Goal: Task Accomplishment & Management: Manage account settings

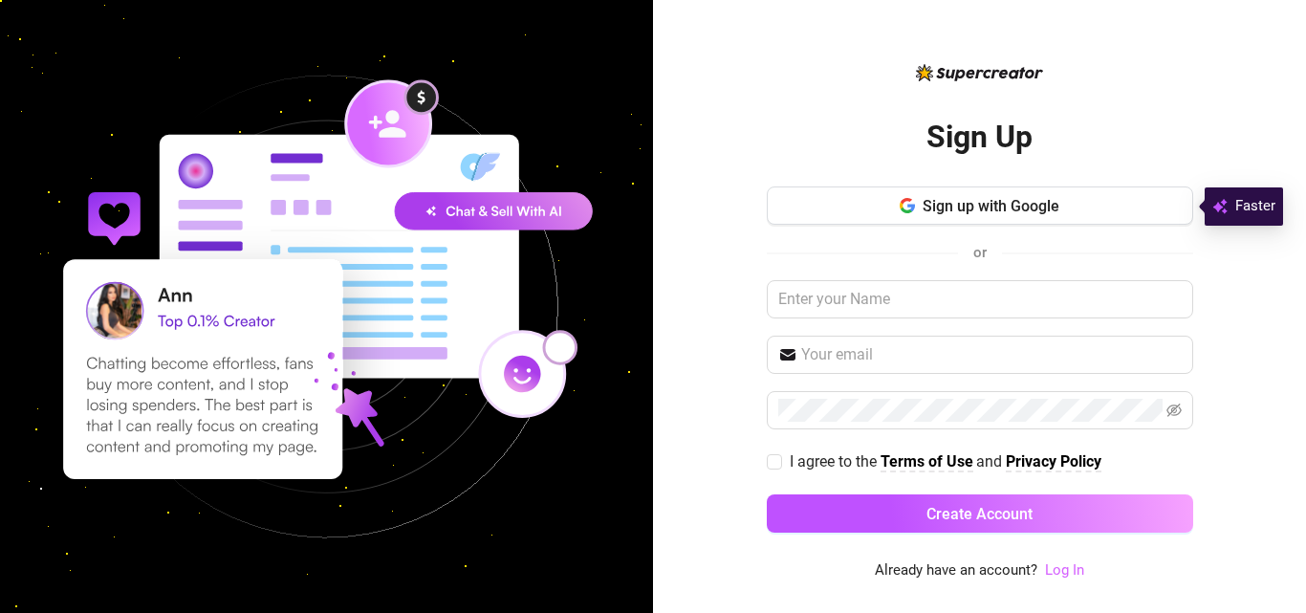
click at [1070, 568] on link "Log In" at bounding box center [1064, 569] width 39 height 17
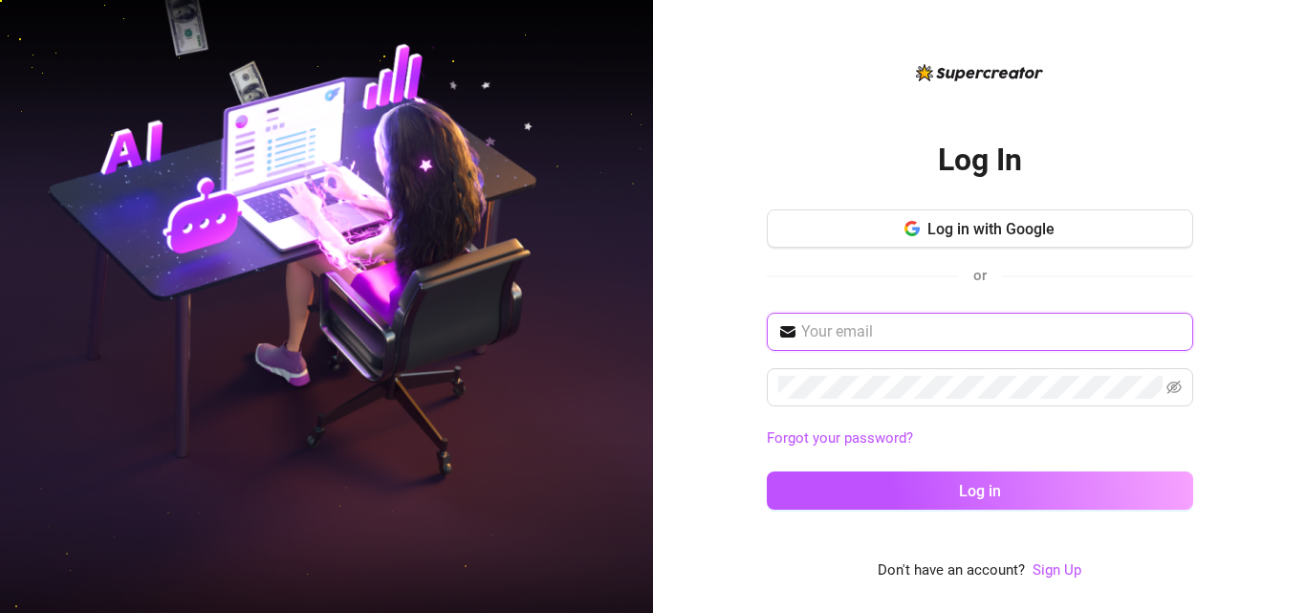
click at [954, 328] on input "text" at bounding box center [991, 331] width 381 height 23
type input "[EMAIL_ADDRESS][DOMAIN_NAME]"
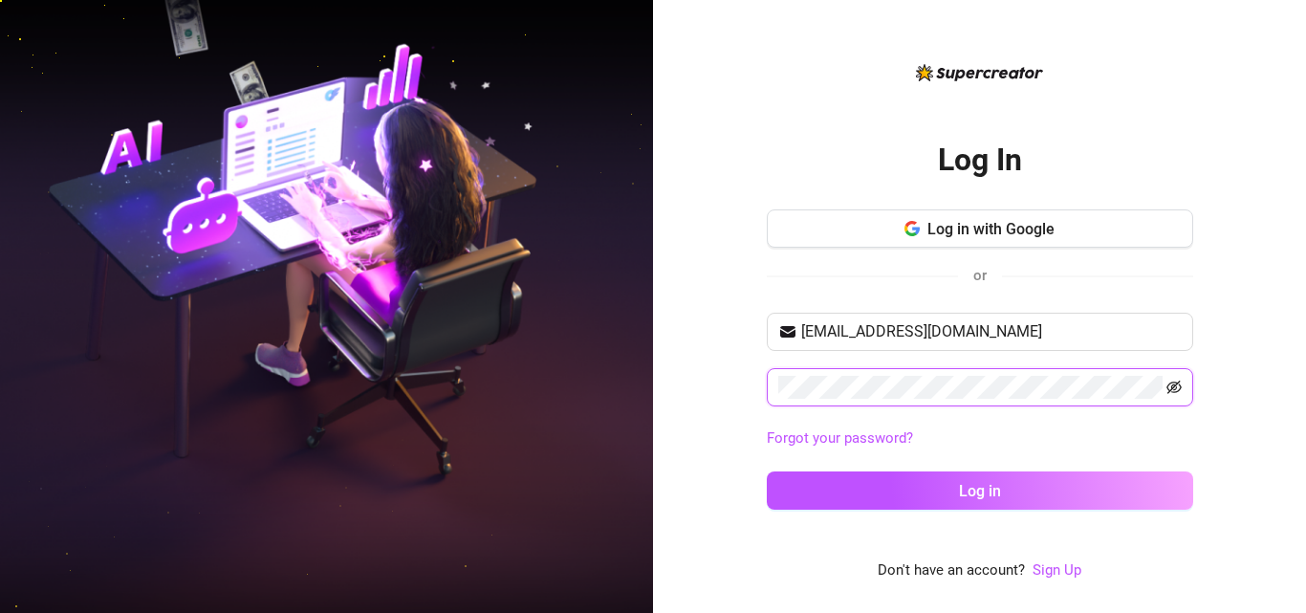
click at [1180, 385] on icon "eye-invisible" at bounding box center [1174, 387] width 15 height 13
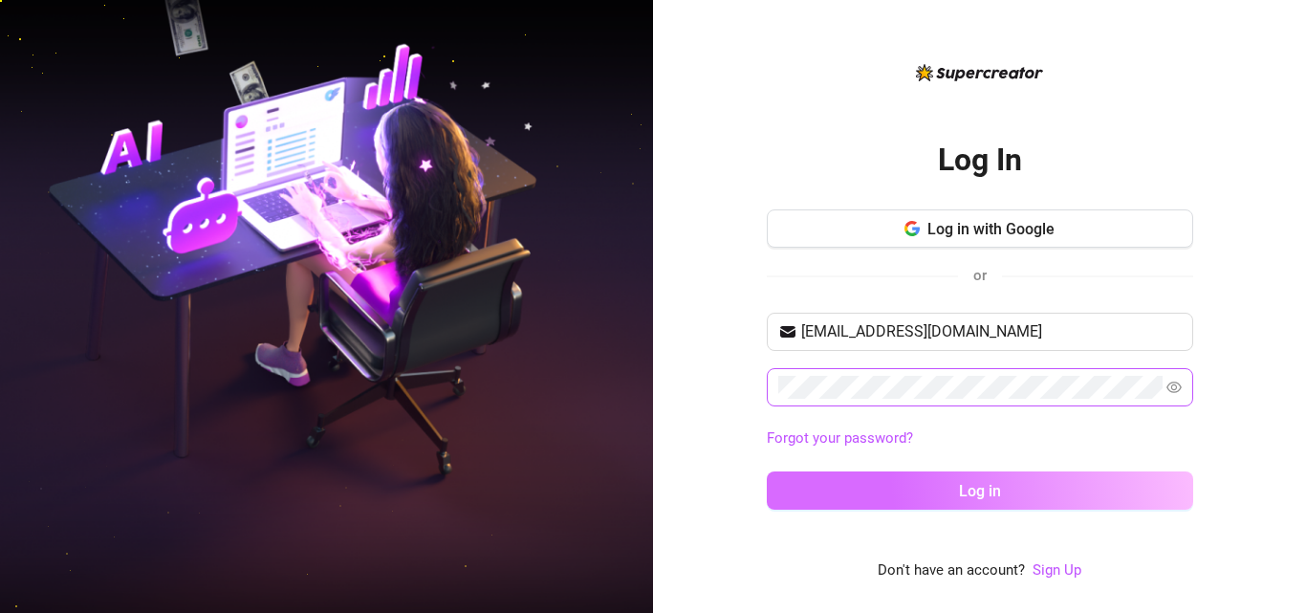
click at [1031, 502] on button "Log in" at bounding box center [980, 490] width 426 height 38
